Goal: Task Accomplishment & Management: Use online tool/utility

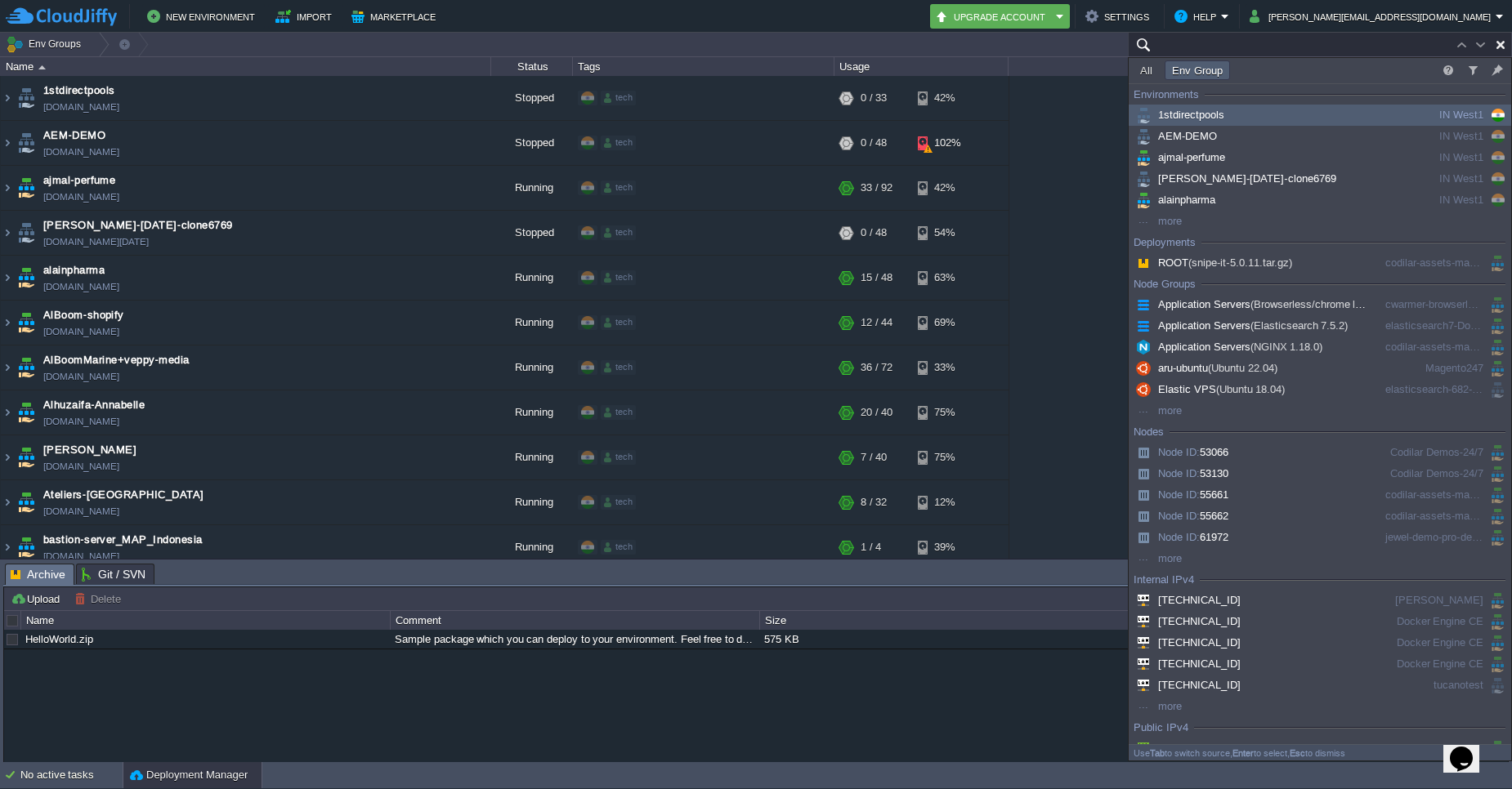
click at [1429, 47] on input "text" at bounding box center [1319, 44] width 384 height 23
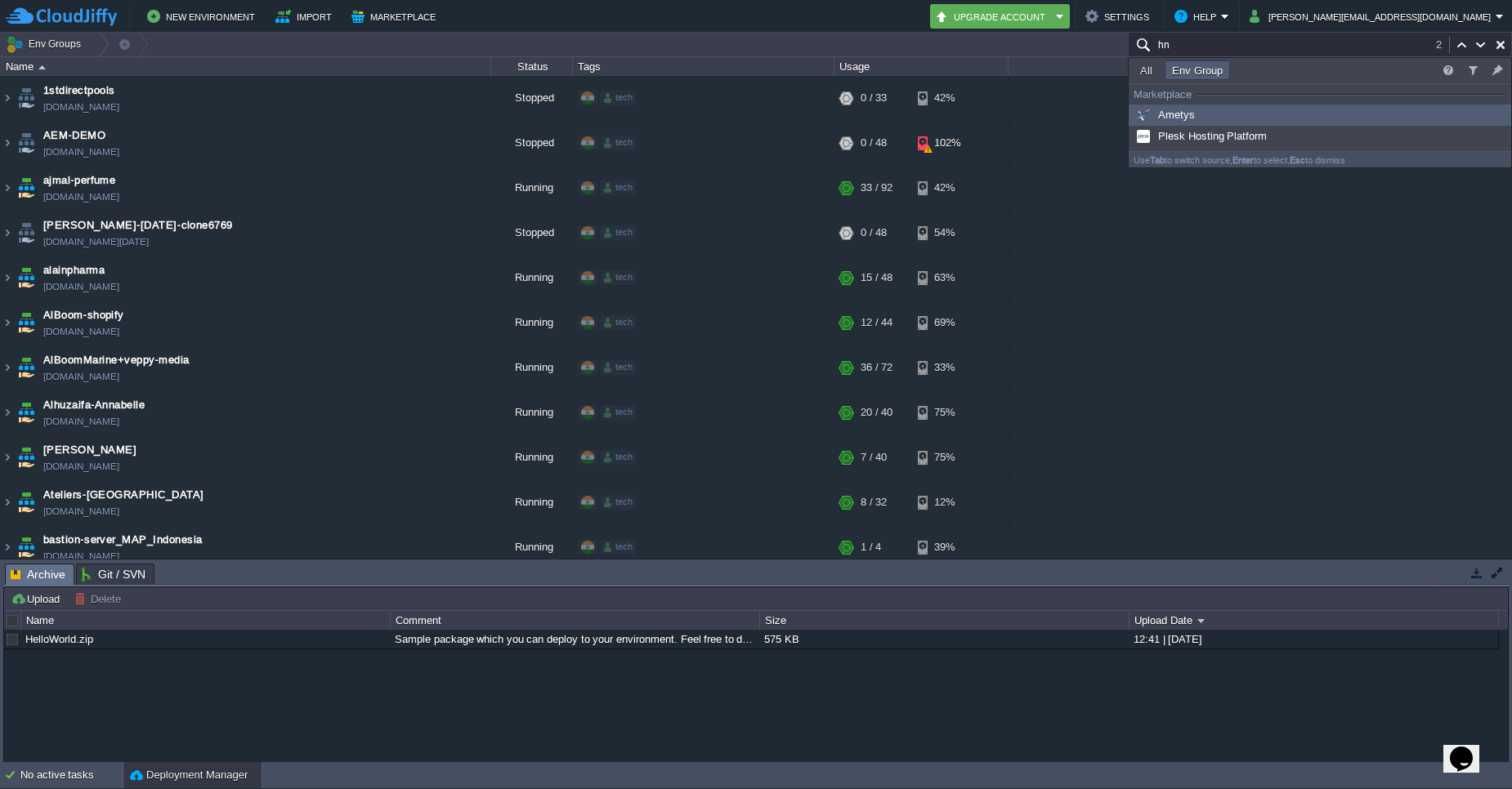
type input "h"
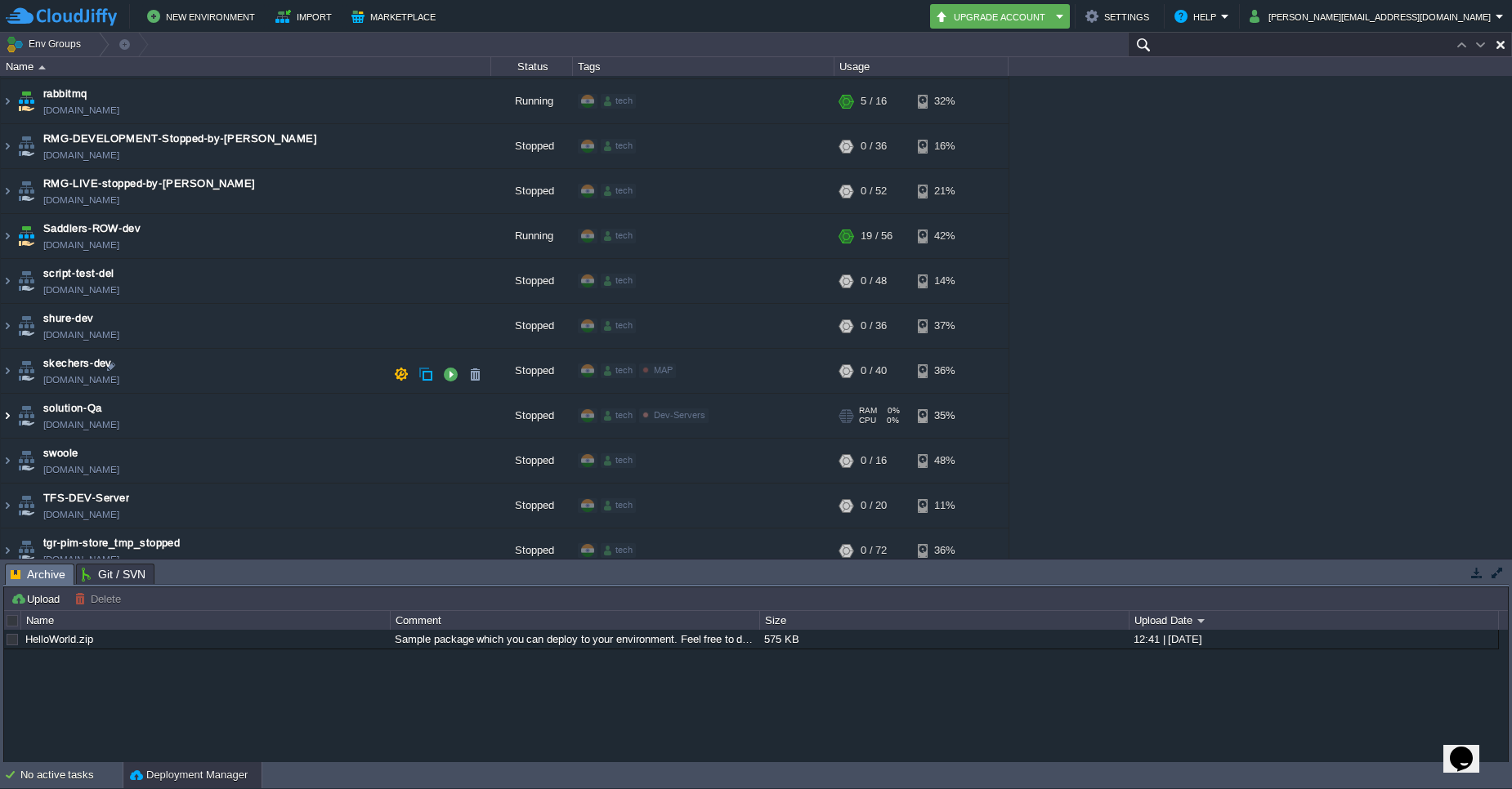
scroll to position [4225, 0]
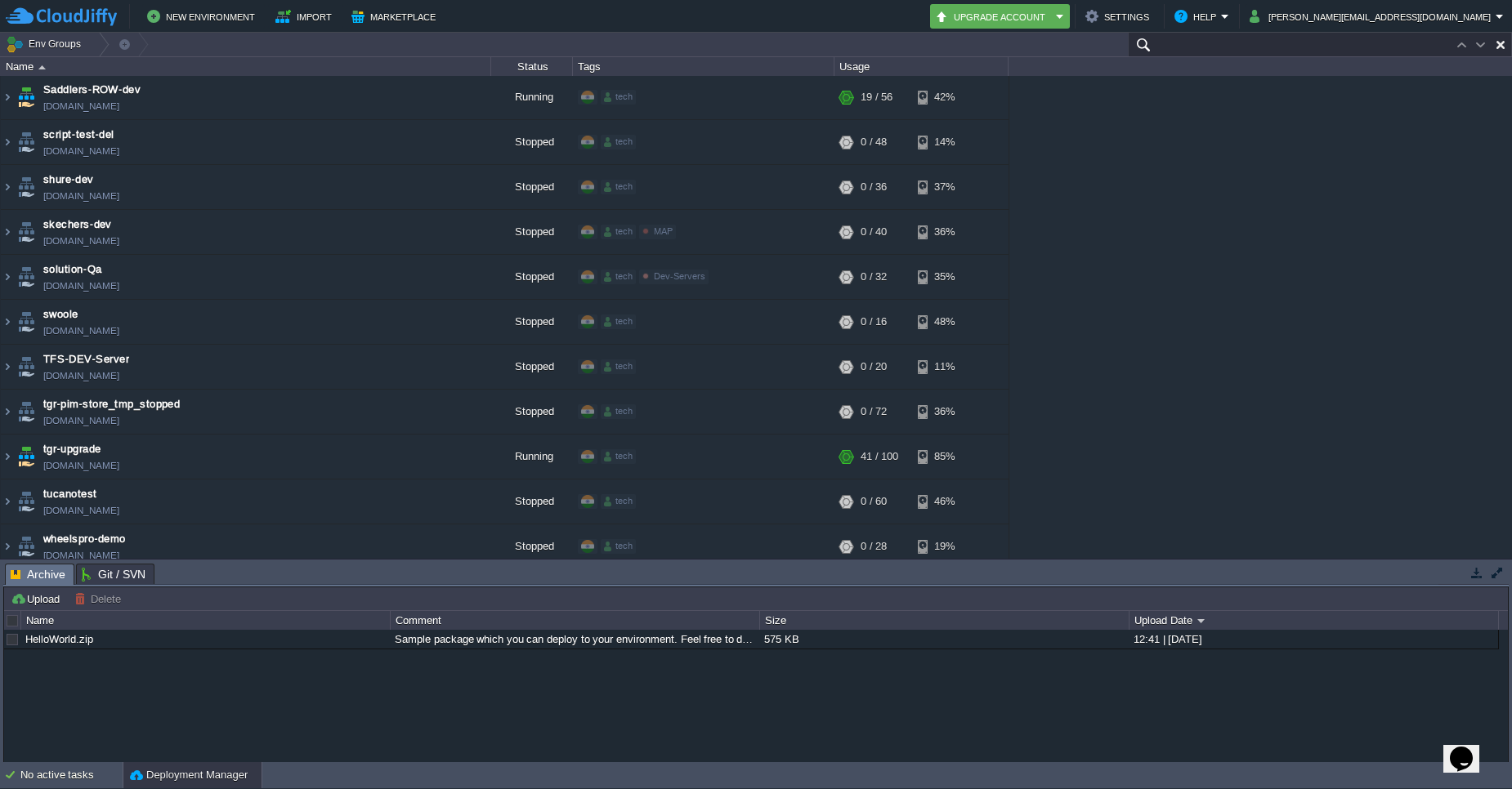
click at [1307, 47] on input "text" at bounding box center [1319, 44] width 384 height 23
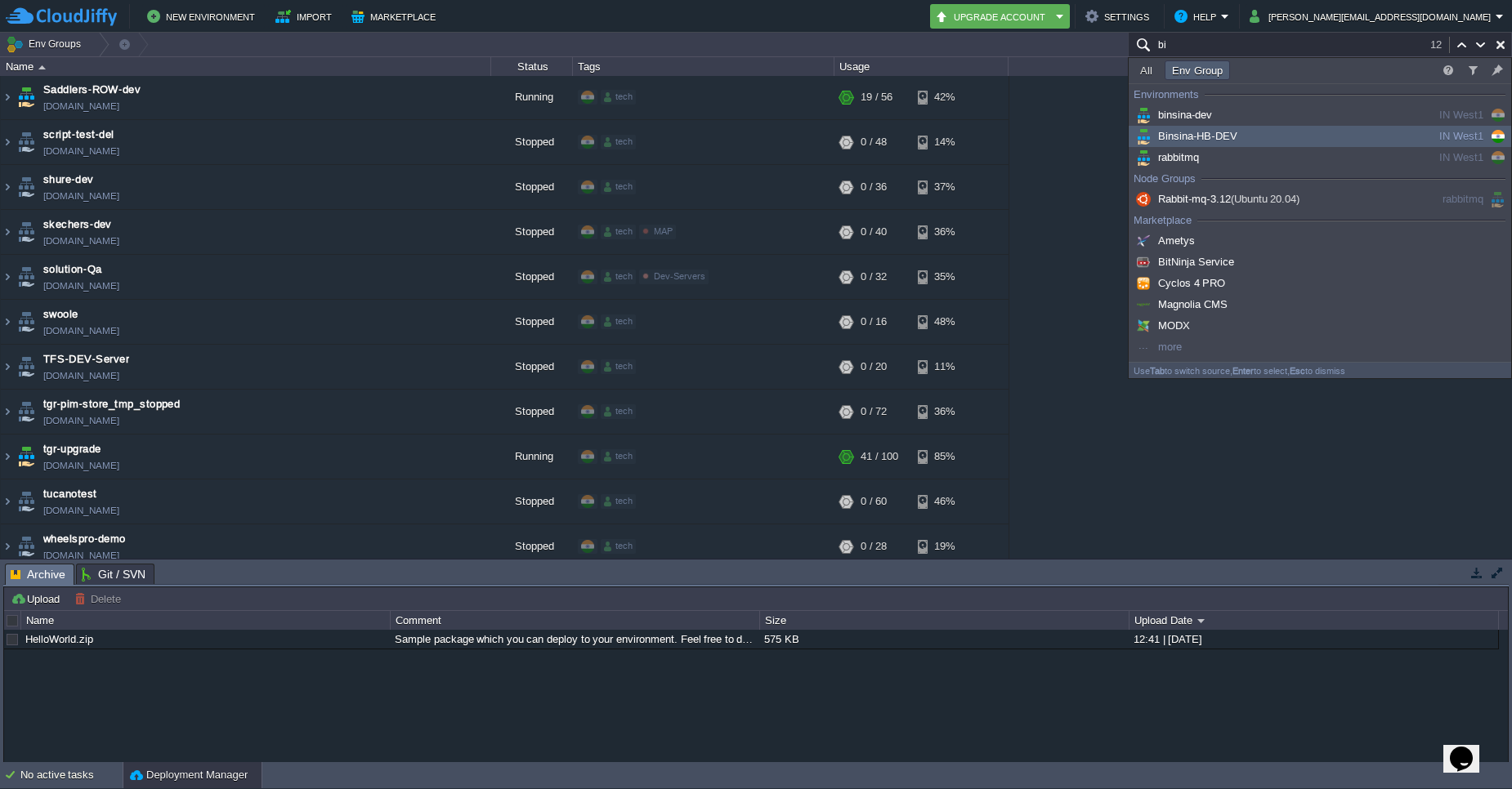
type input "bi"
click at [1211, 135] on span "Binsina-HB-DEV" at bounding box center [1185, 135] width 104 height 12
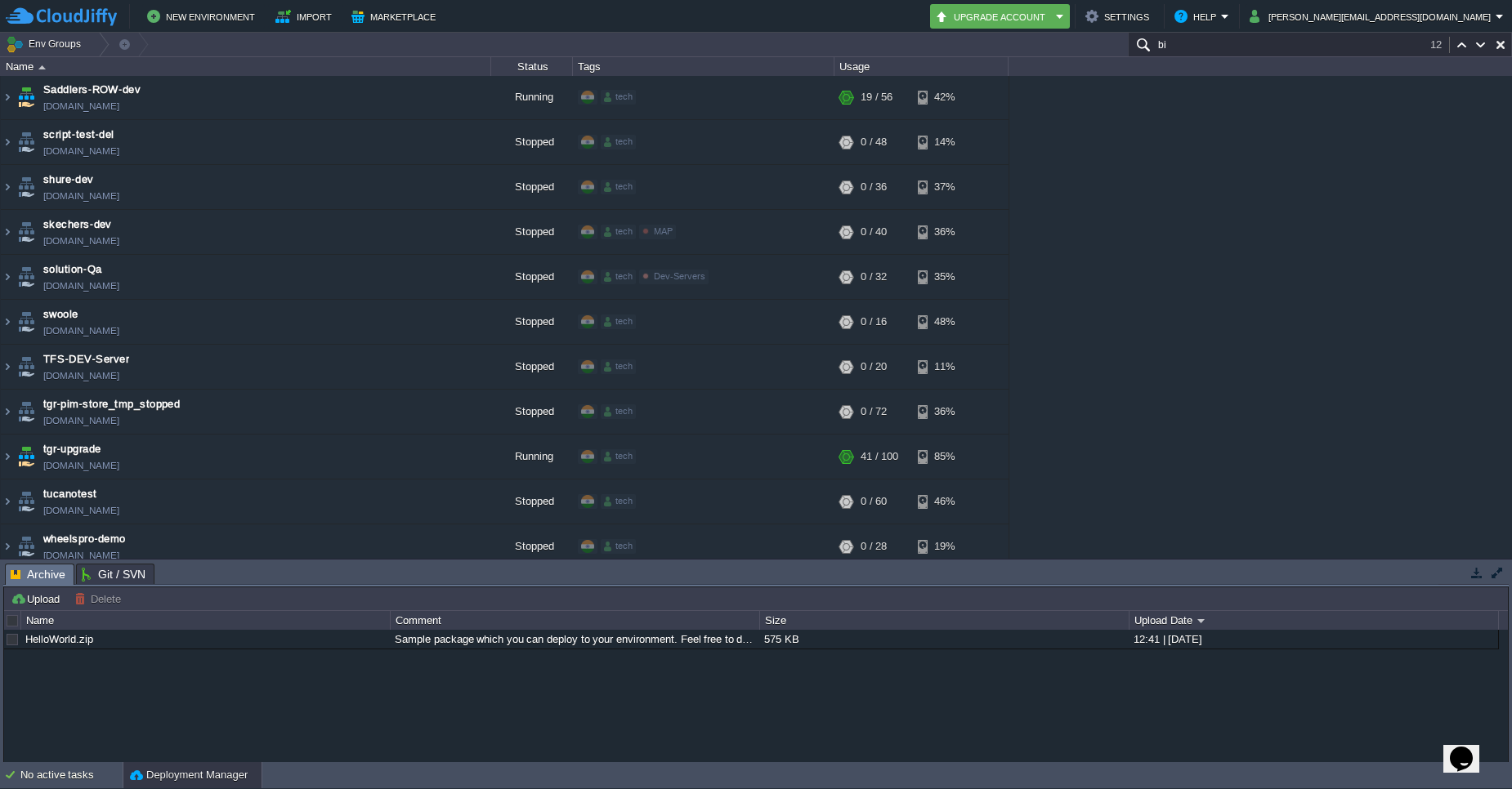
scroll to position [426, 0]
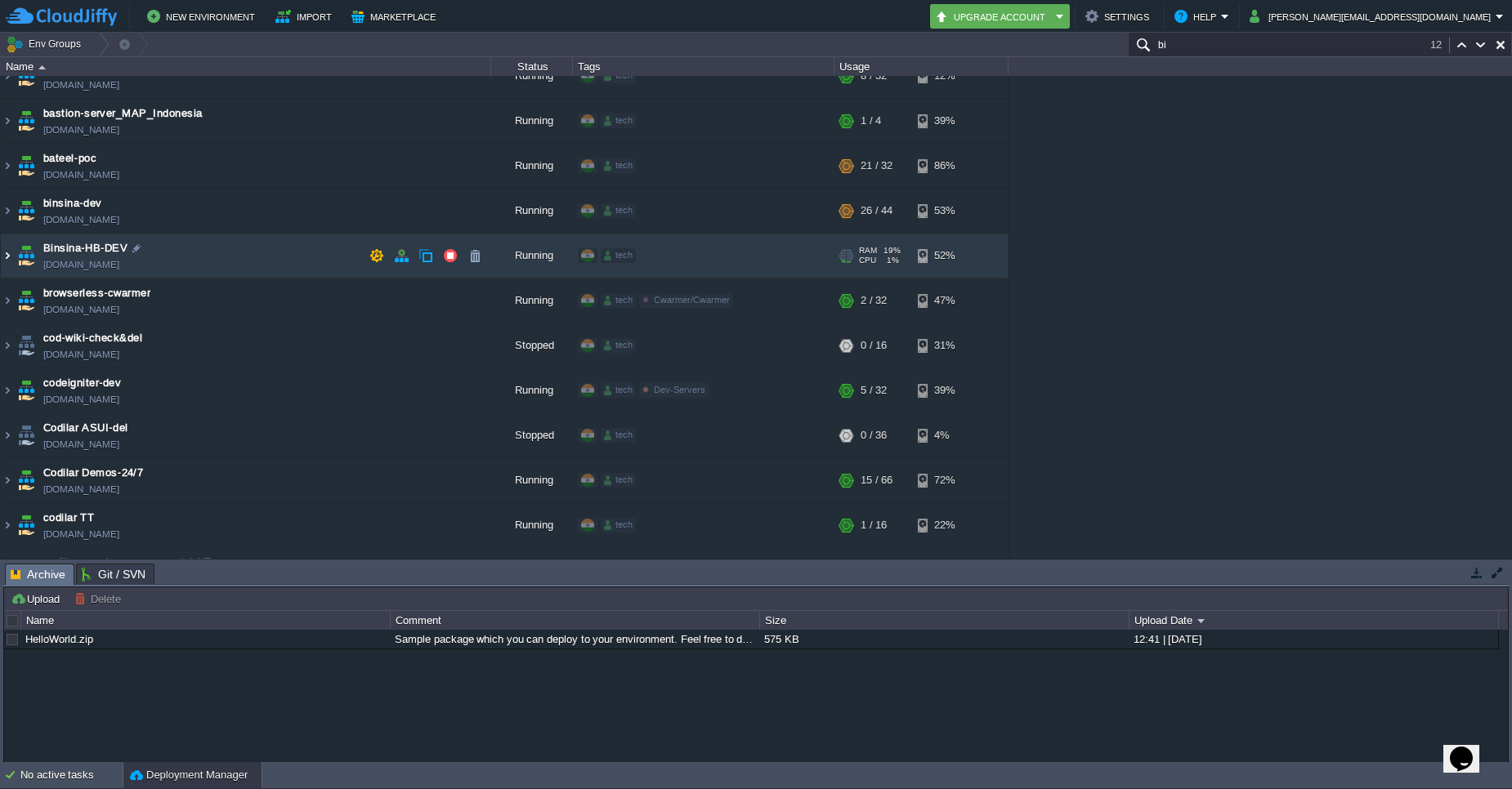
click at [6, 255] on img at bounding box center [8, 255] width 13 height 44
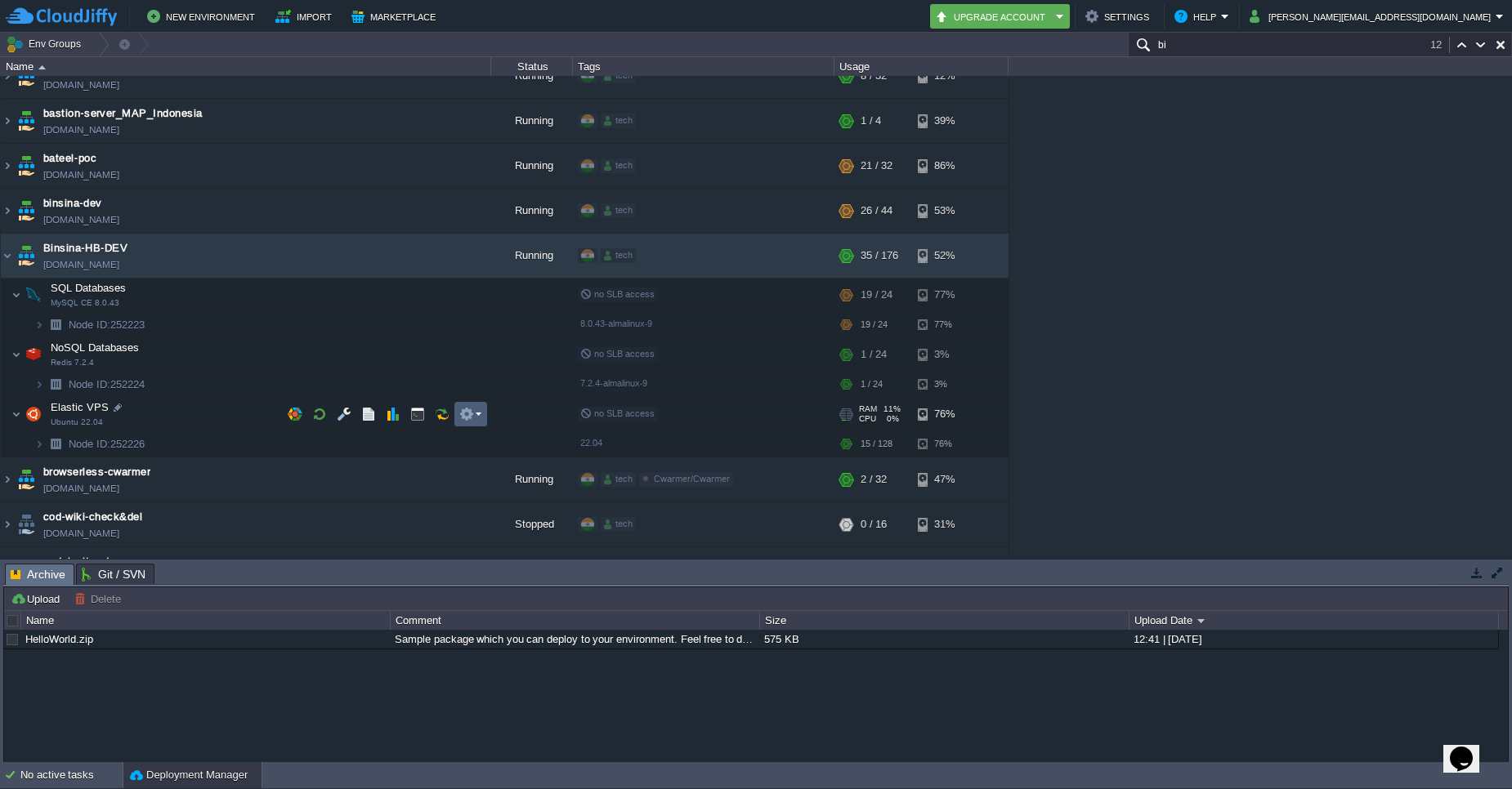
click at [476, 412] on em at bounding box center [470, 414] width 22 height 15
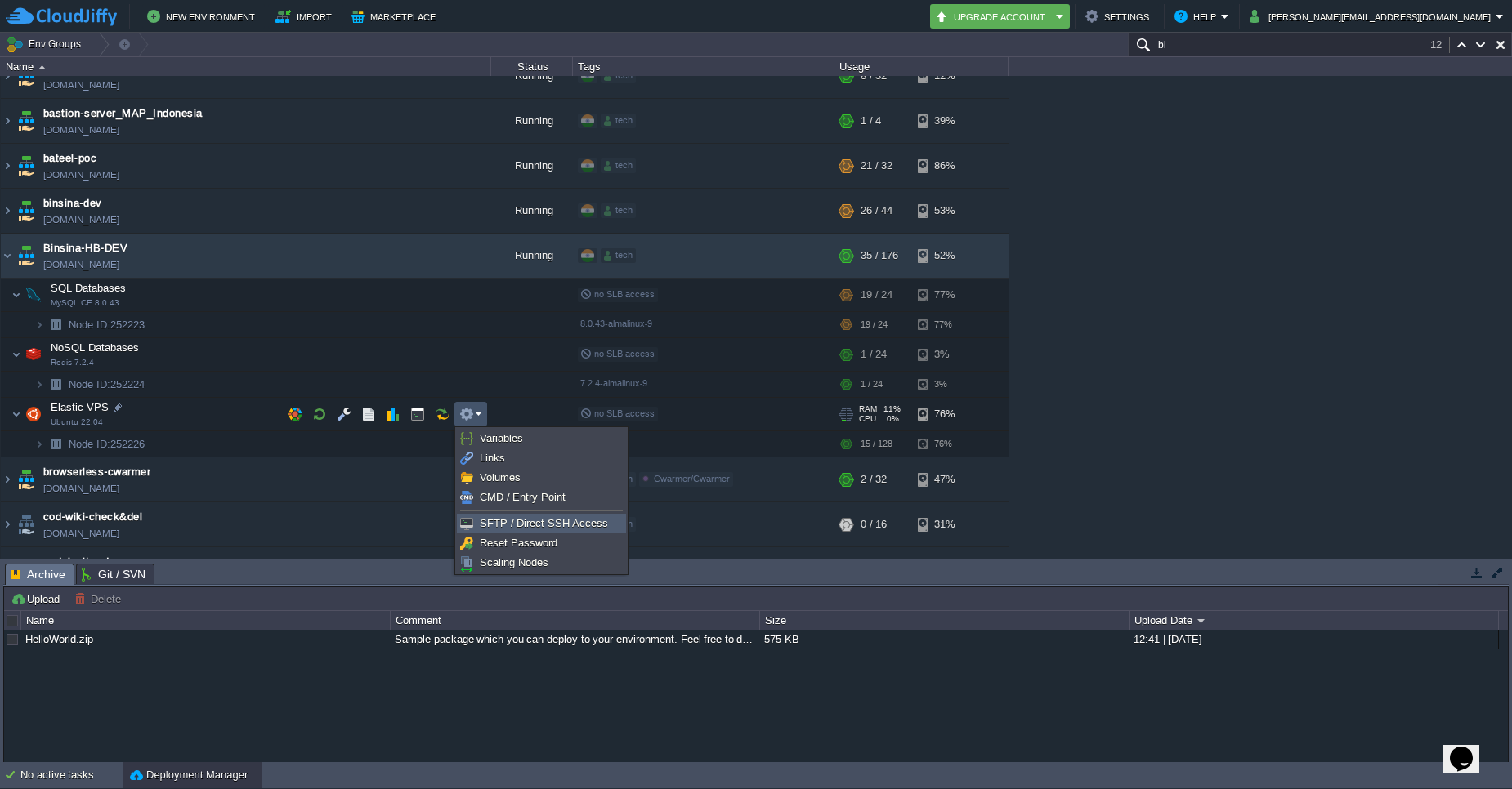
click at [514, 529] on span "SFTP / Direct SSH Access" at bounding box center [544, 523] width 129 height 12
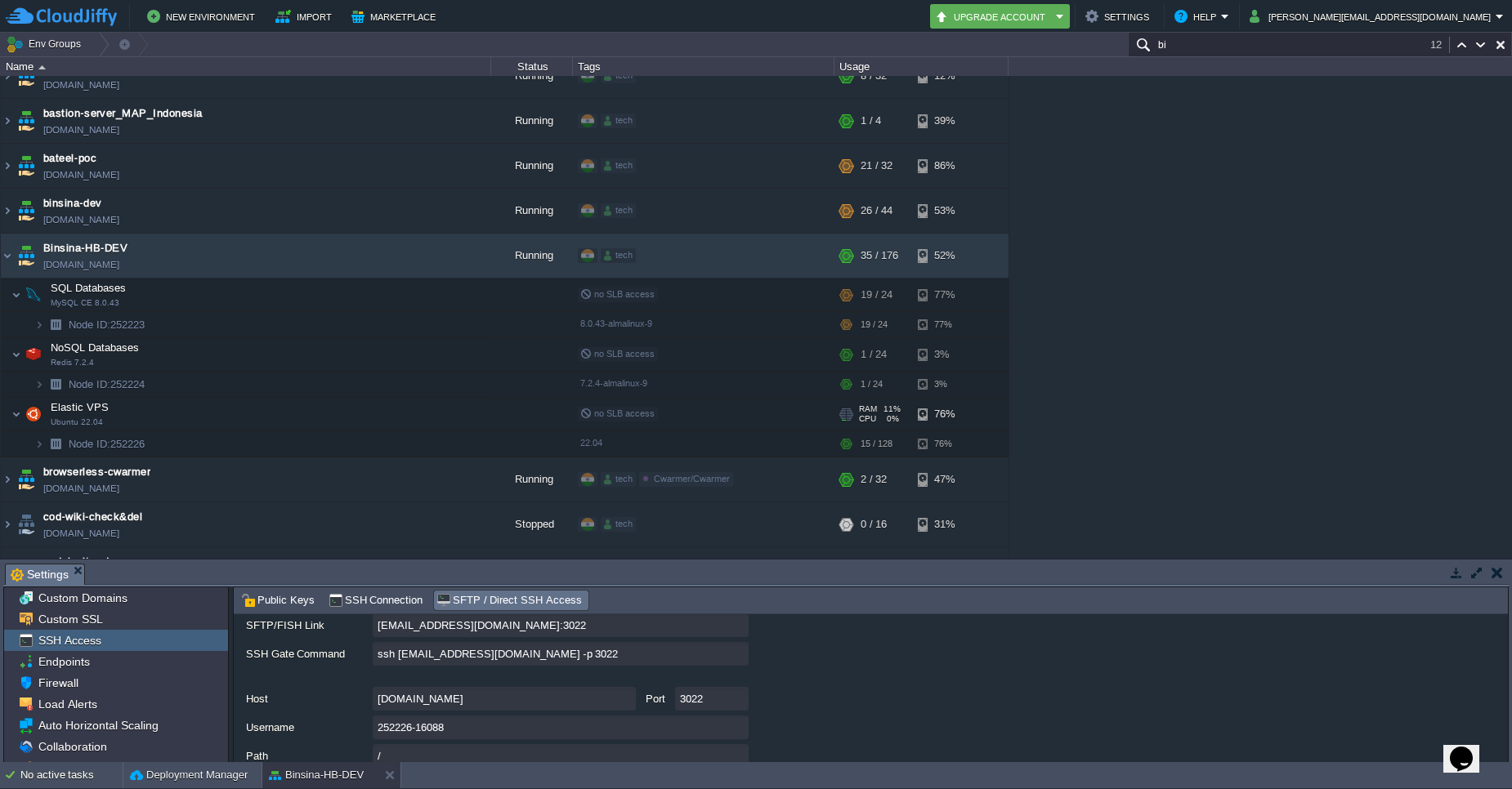
scroll to position [140, 0]
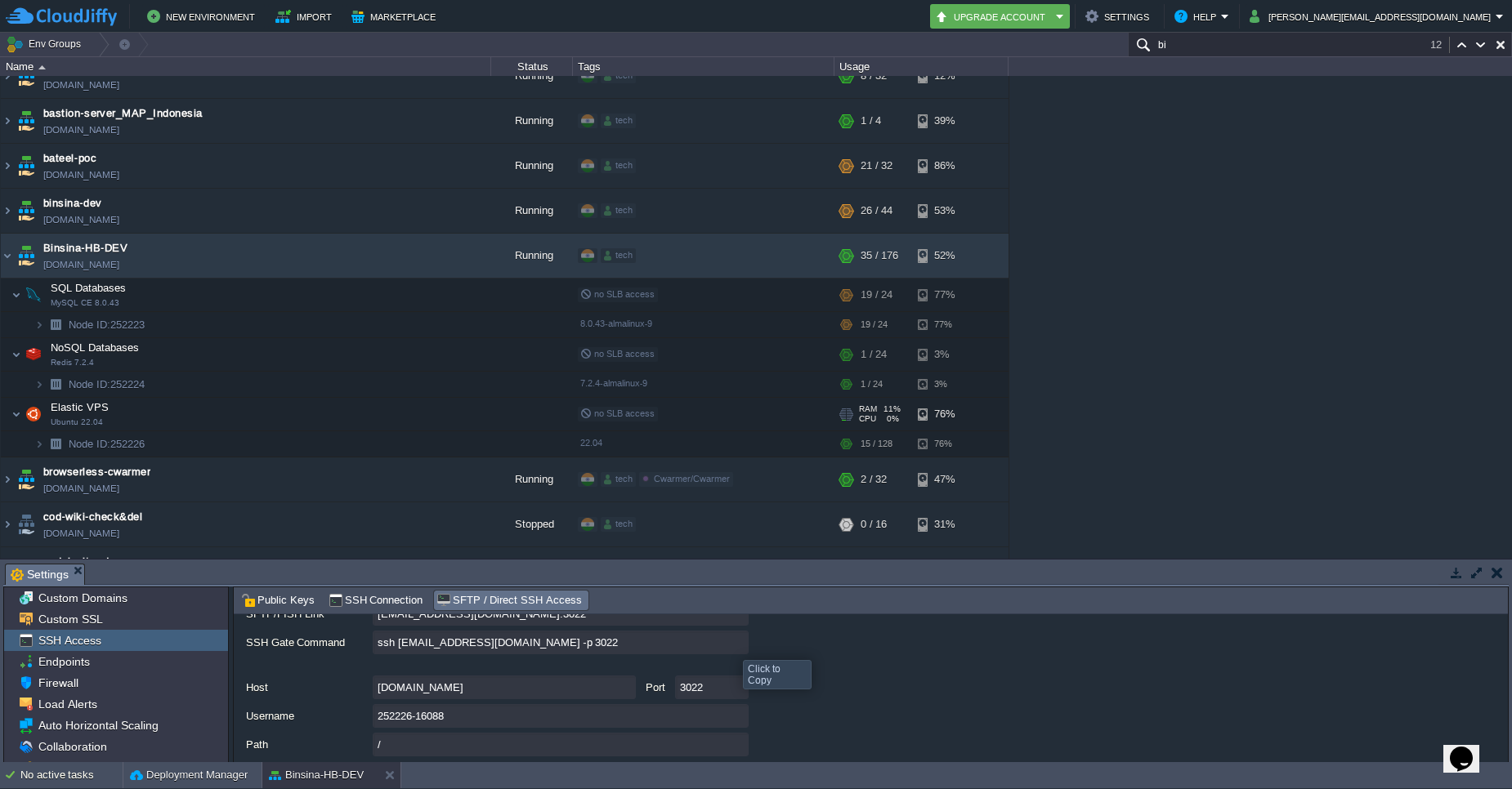
click at [731, 645] on input "ssh [EMAIL_ADDRESS][DOMAIN_NAME] -p 3022" at bounding box center [561, 642] width 376 height 23
